Goal: Navigation & Orientation: Find specific page/section

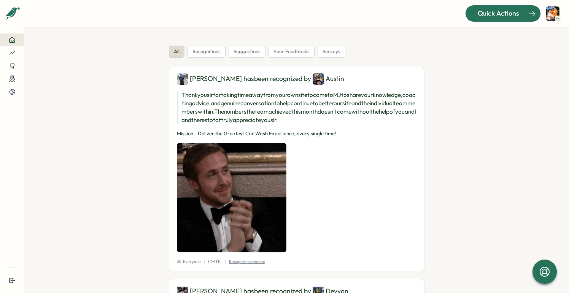
click at [476, 15] on div "Quick Actions" at bounding box center [498, 13] width 69 height 10
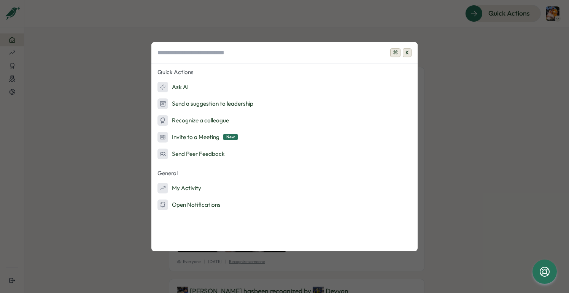
click at [439, 89] on div "⌘ K Quick Actions Ask AI Send a suggestion to leadership Recognize a colleague …" at bounding box center [284, 146] width 569 height 293
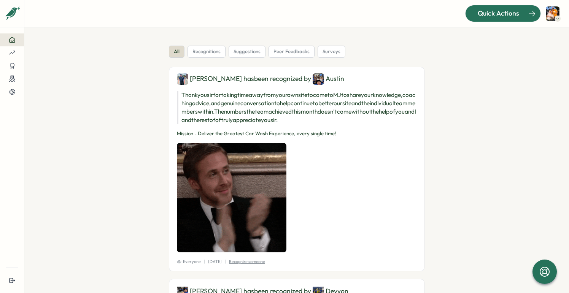
click at [483, 20] on div at bounding box center [503, 13] width 75 height 16
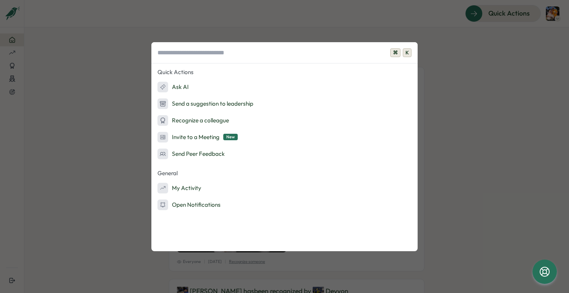
click at [429, 83] on div "⌘ K Quick Actions Ask AI Send a suggestion to leadership Recognize a colleague …" at bounding box center [284, 146] width 569 height 293
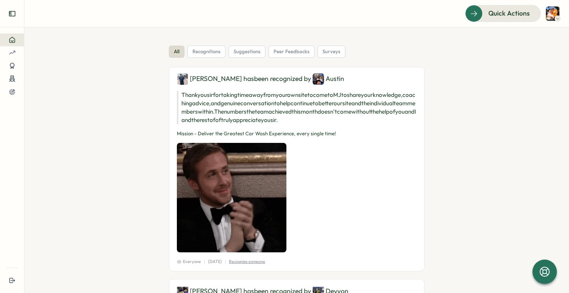
click at [12, 16] on icon "Expand sidebar" at bounding box center [12, 14] width 8 height 8
